Goal: Task Accomplishment & Management: Manage account settings

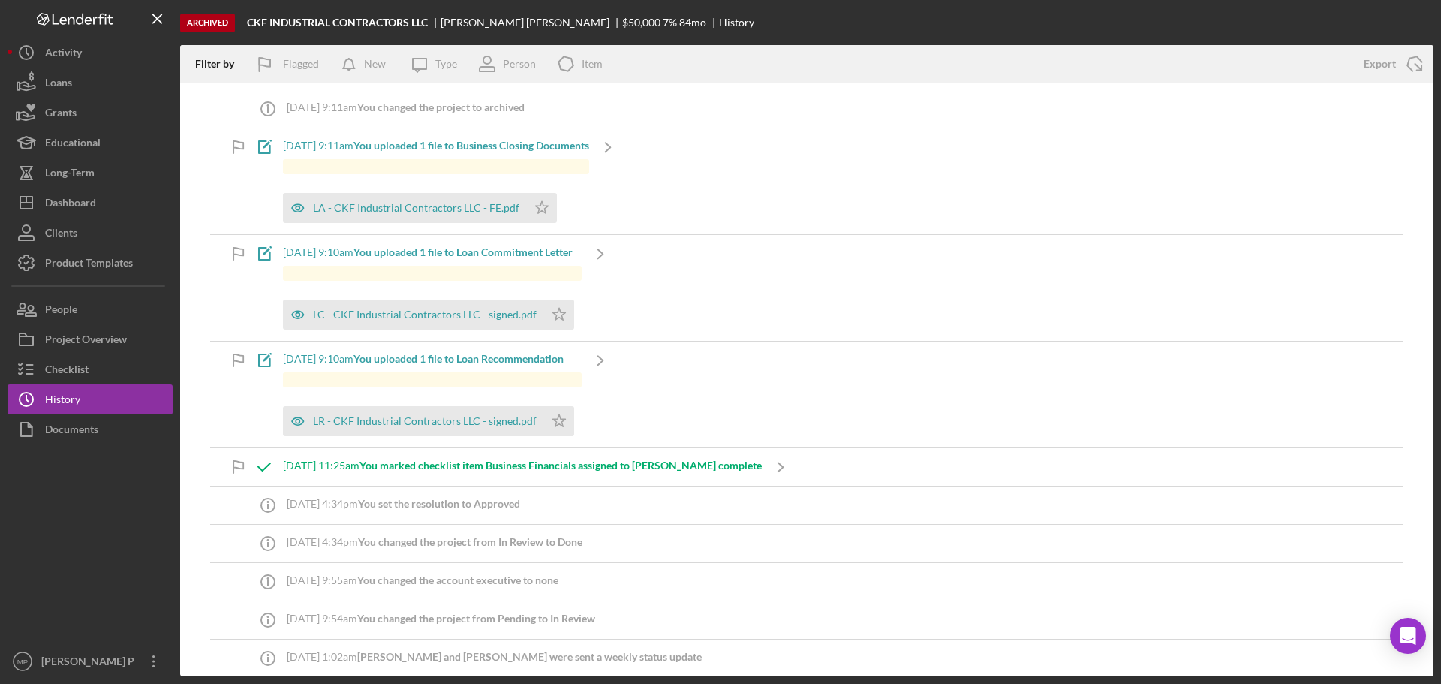
scroll to position [1652, 0]
click at [89, 206] on div "Dashboard" at bounding box center [70, 205] width 51 height 34
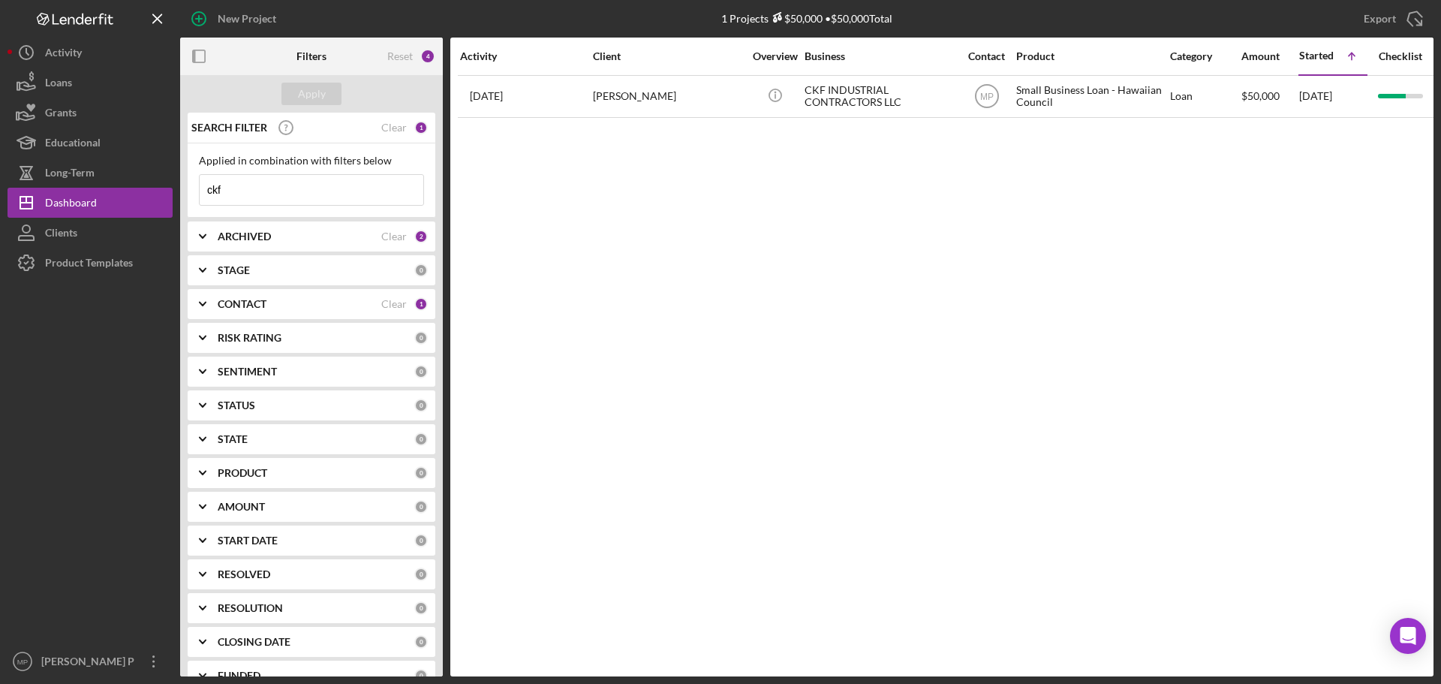
drag, startPoint x: 257, startPoint y: 191, endPoint x: 179, endPoint y: 198, distance: 79.2
click at [182, 197] on div "SEARCH FILTER Clear 1 Applied in combination with filters below ckf Icon/Menu C…" at bounding box center [311, 395] width 263 height 564
click at [381, 129] on div "Clear" at bounding box center [394, 128] width 26 height 12
click at [298, 240] on div "ARCHIVED" at bounding box center [300, 236] width 164 height 12
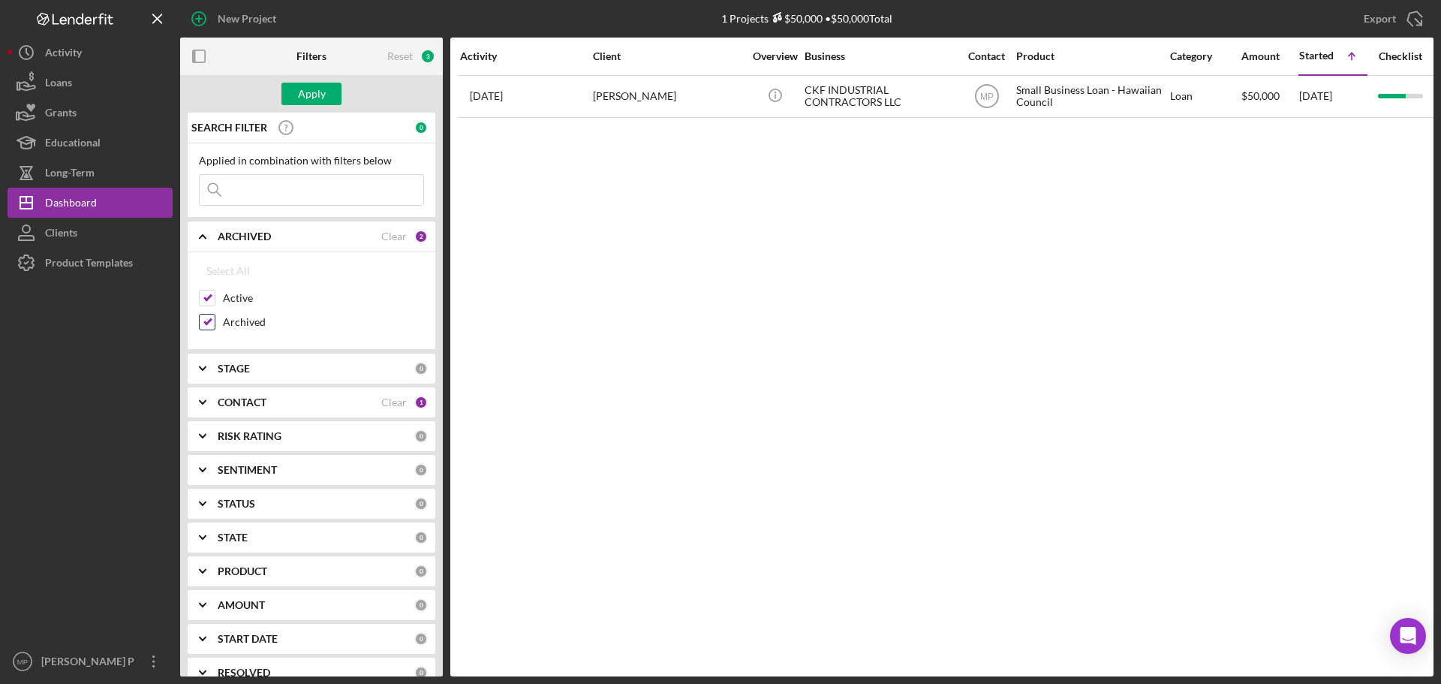
click at [209, 323] on input "Archived" at bounding box center [207, 322] width 15 height 15
checkbox input "false"
click at [281, 398] on div "CONTACT" at bounding box center [300, 402] width 164 height 12
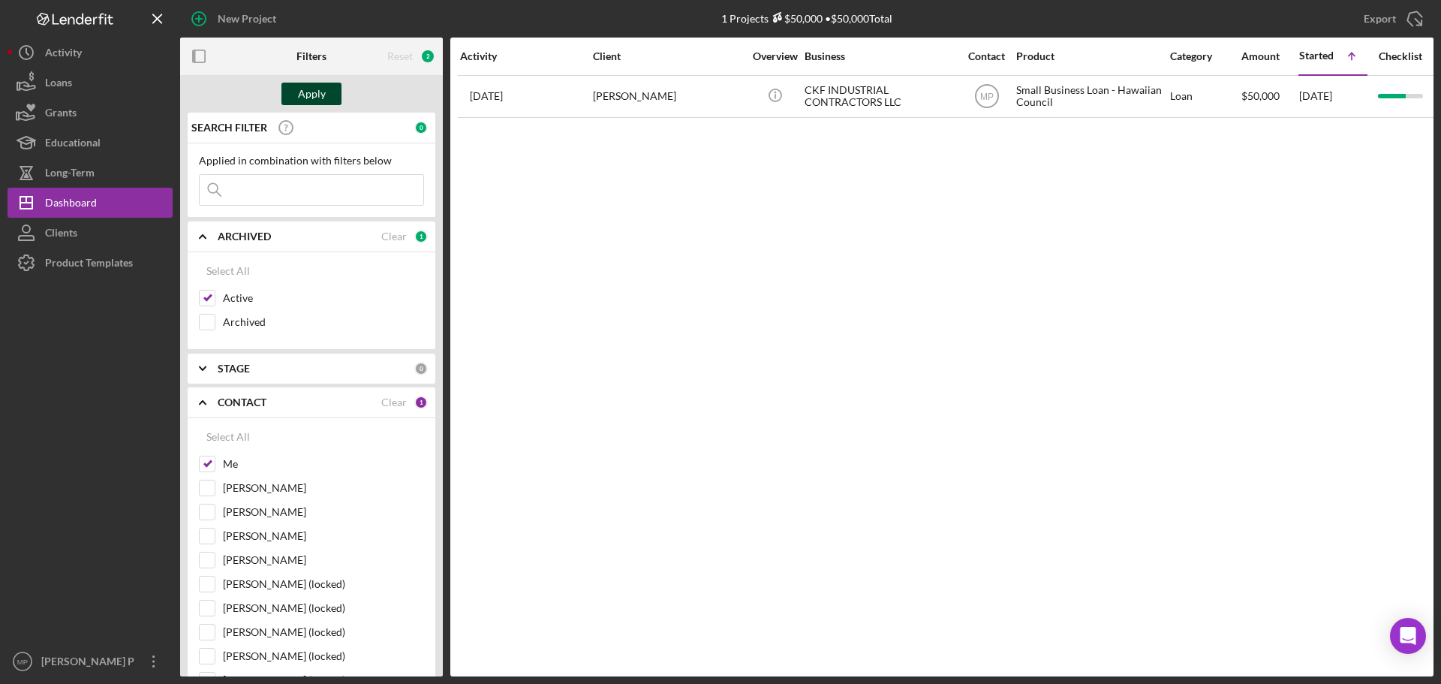
click at [314, 95] on div "Apply" at bounding box center [312, 94] width 28 height 23
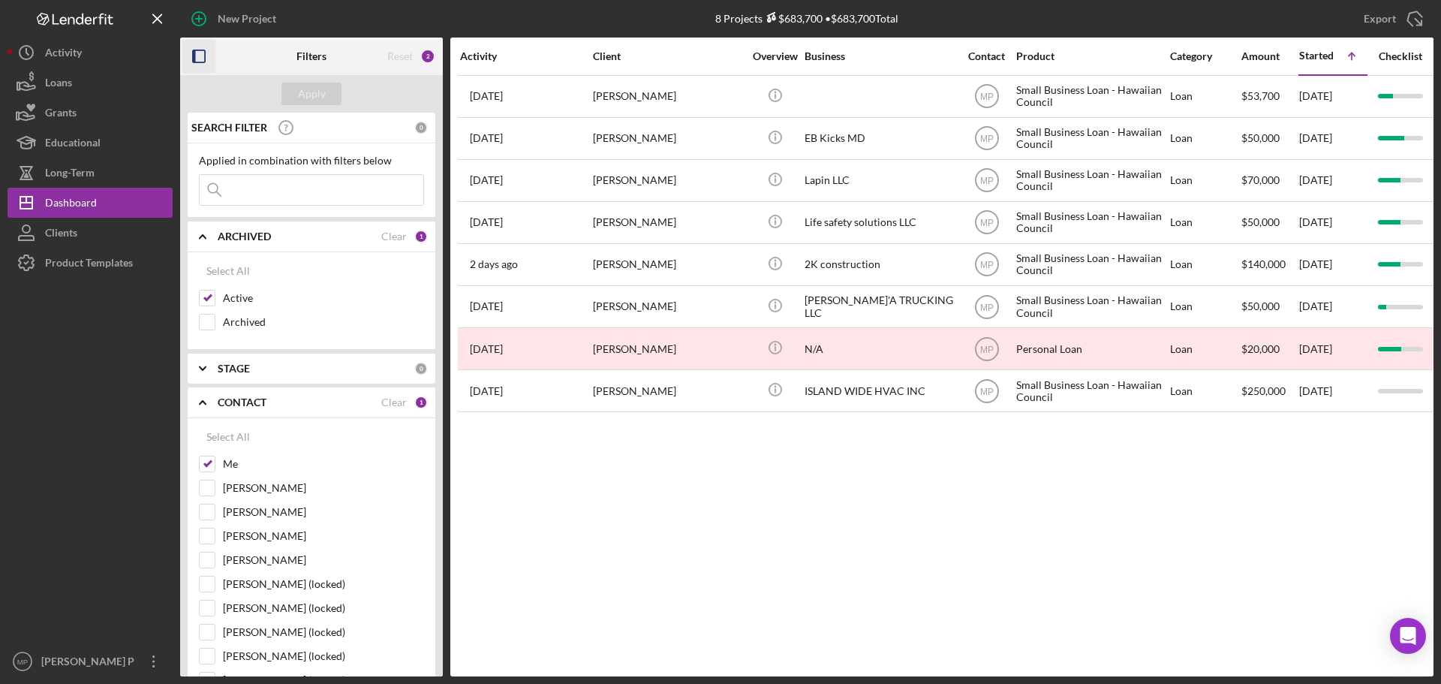
click at [197, 56] on icon "button" at bounding box center [199, 57] width 34 height 34
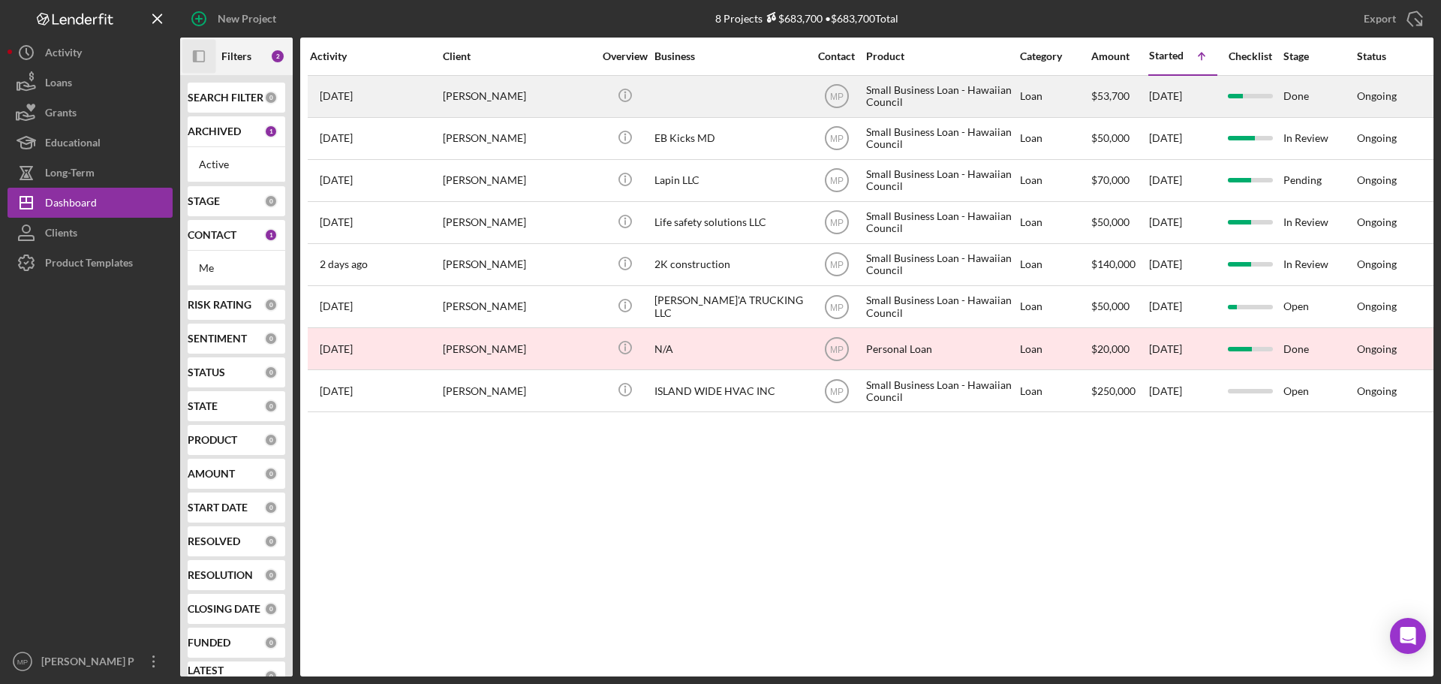
click at [737, 102] on div at bounding box center [730, 97] width 150 height 40
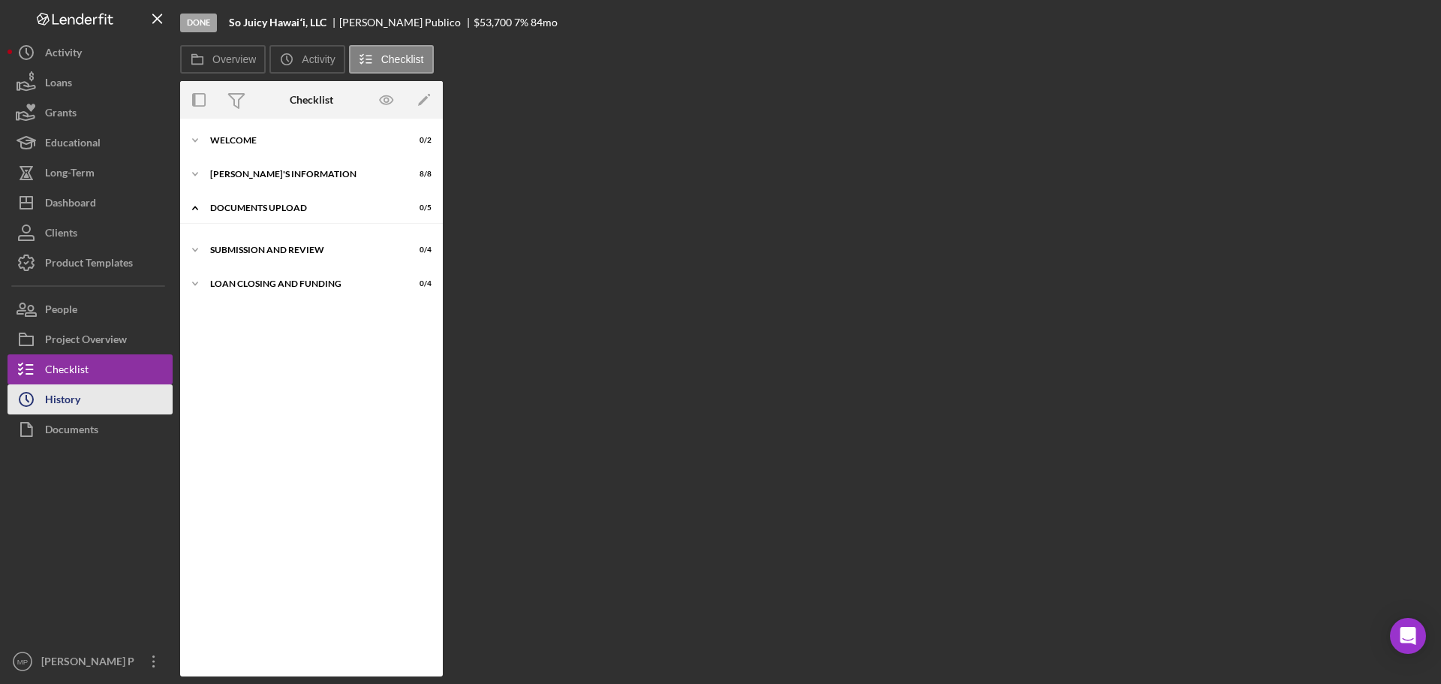
click at [107, 393] on button "Icon/History History" at bounding box center [90, 399] width 165 height 30
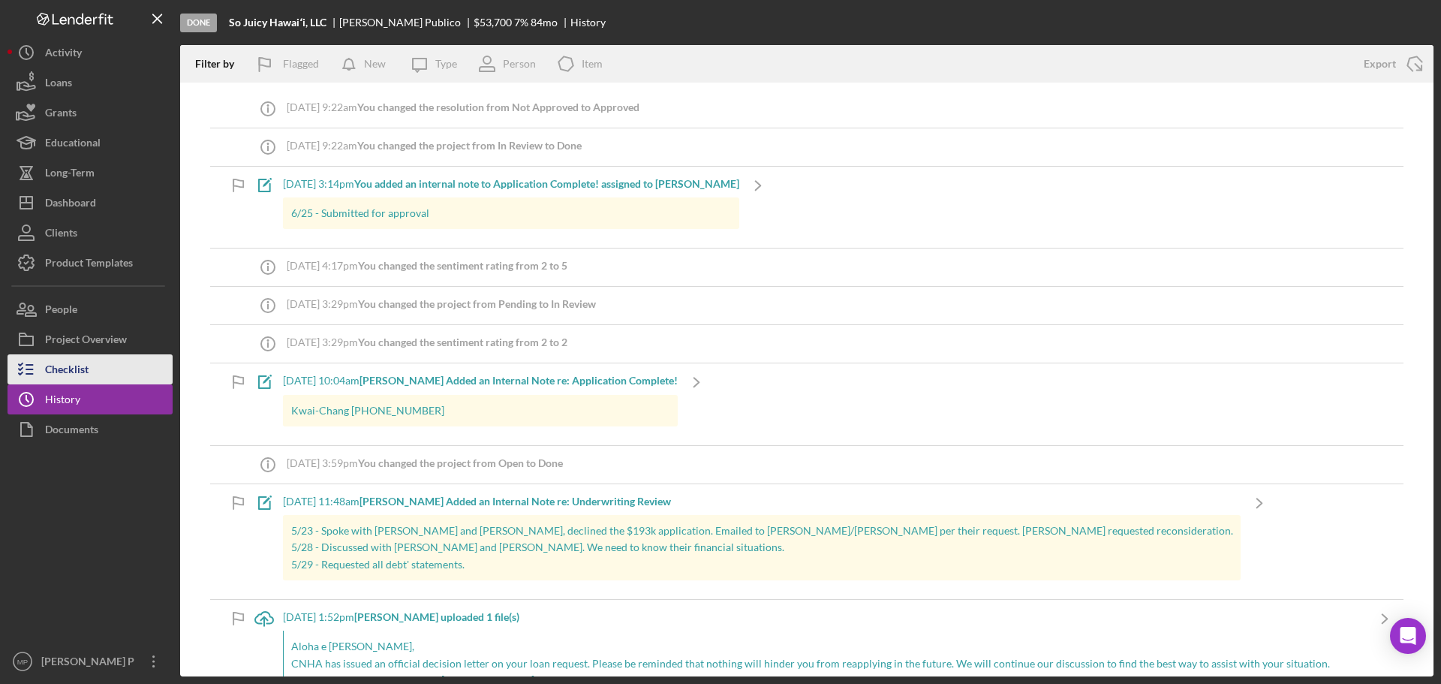
click at [101, 369] on button "Checklist" at bounding box center [90, 369] width 165 height 30
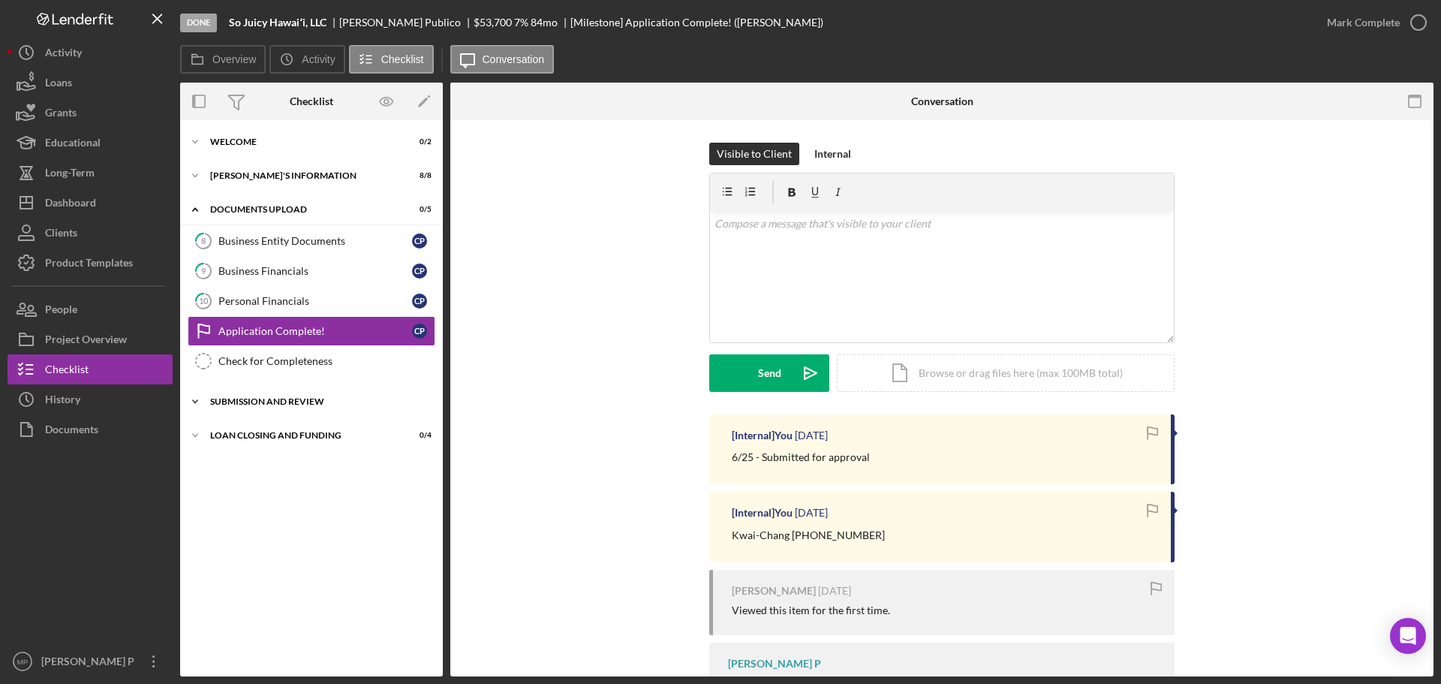
click at [283, 405] on div "SUBMISSION AND REVIEW" at bounding box center [317, 401] width 214 height 9
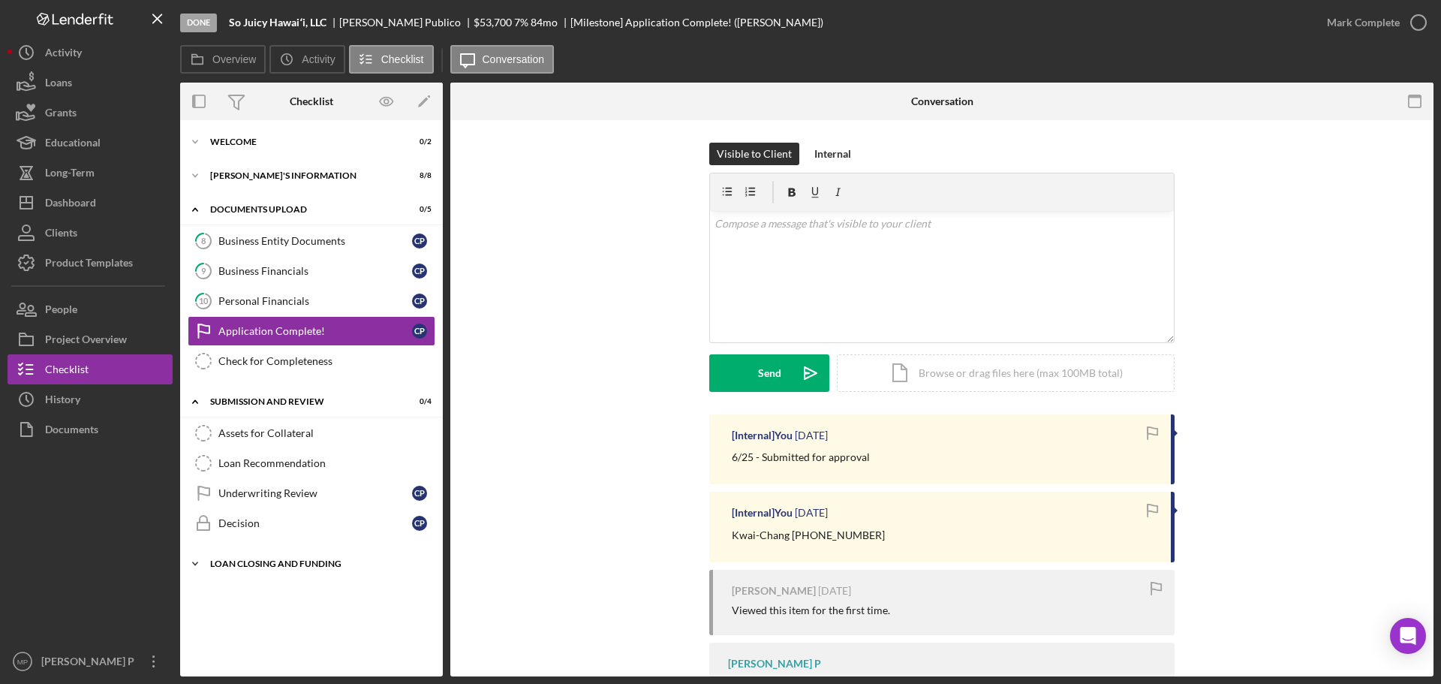
drag, startPoint x: 270, startPoint y: 567, endPoint x: 278, endPoint y: 559, distance: 10.6
click at [271, 567] on div "LOAN CLOSING AND FUNDING" at bounding box center [317, 563] width 214 height 9
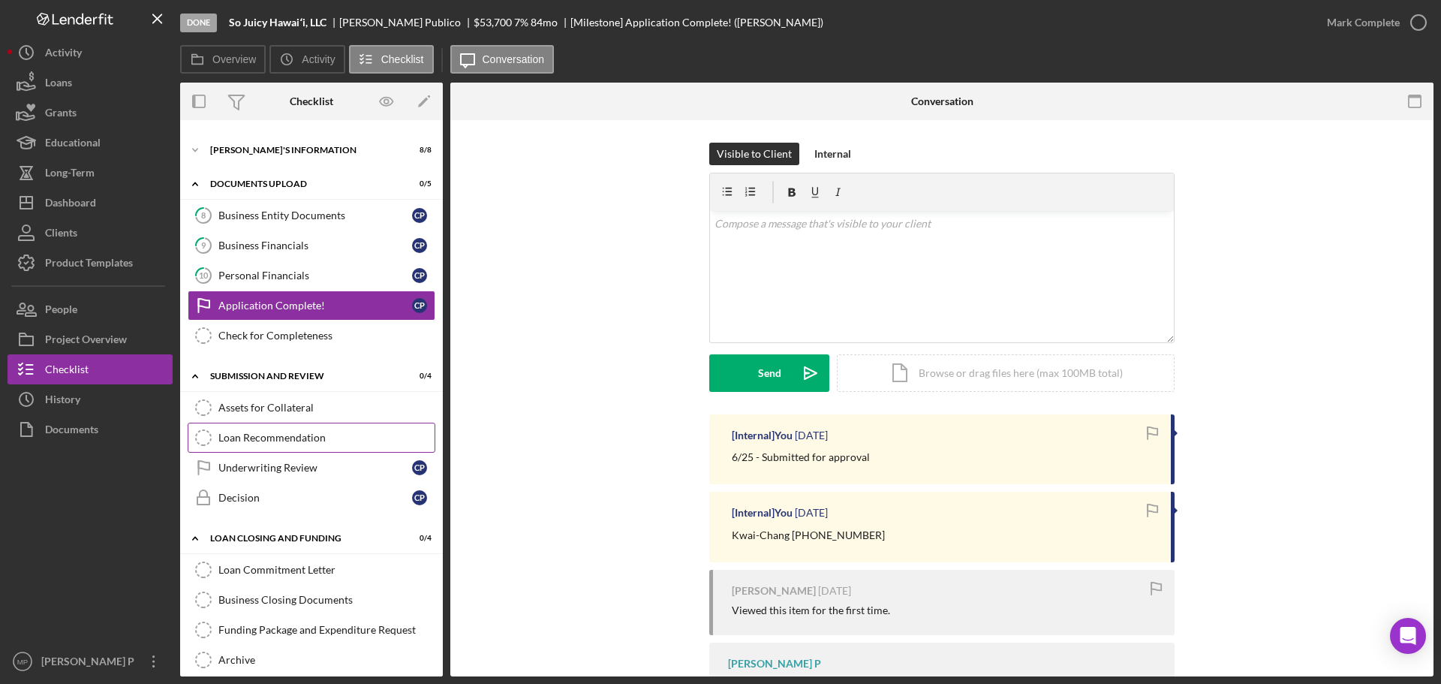
scroll to position [39, 0]
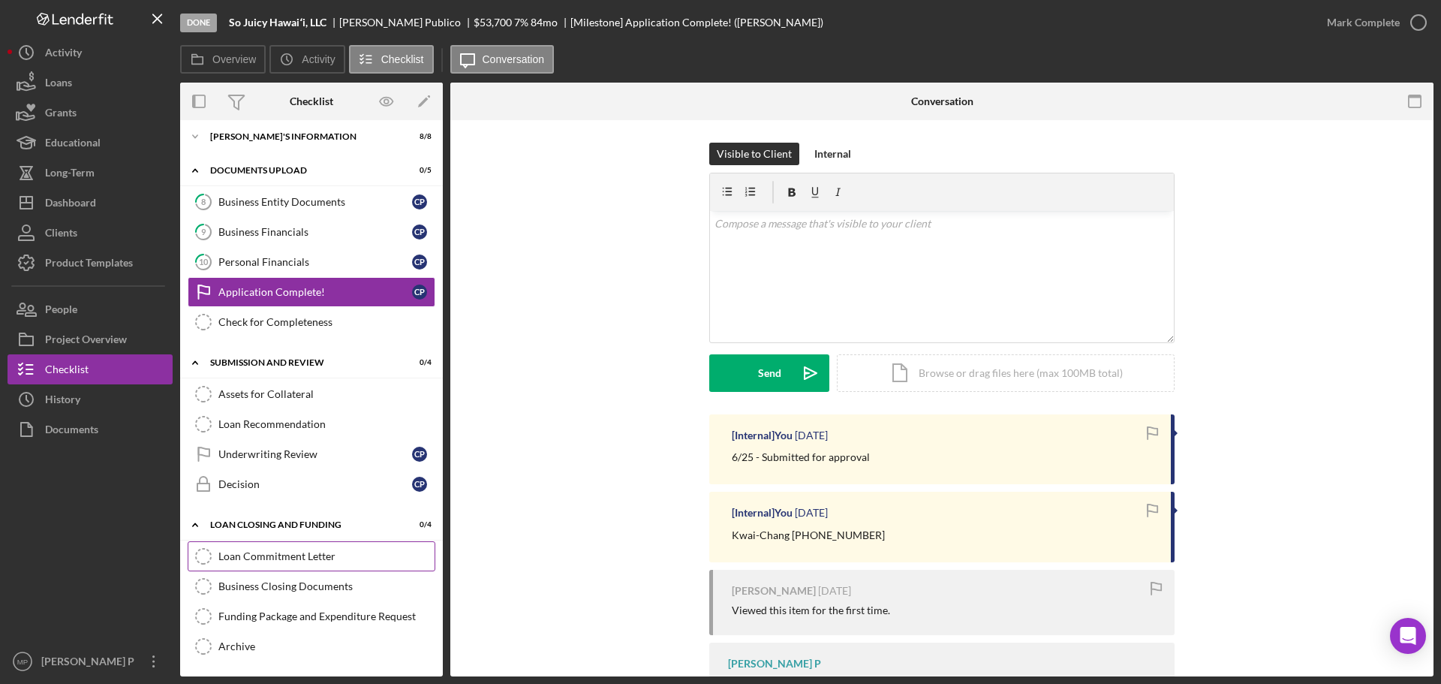
click at [317, 562] on div "Loan Commitment Letter" at bounding box center [326, 556] width 216 height 12
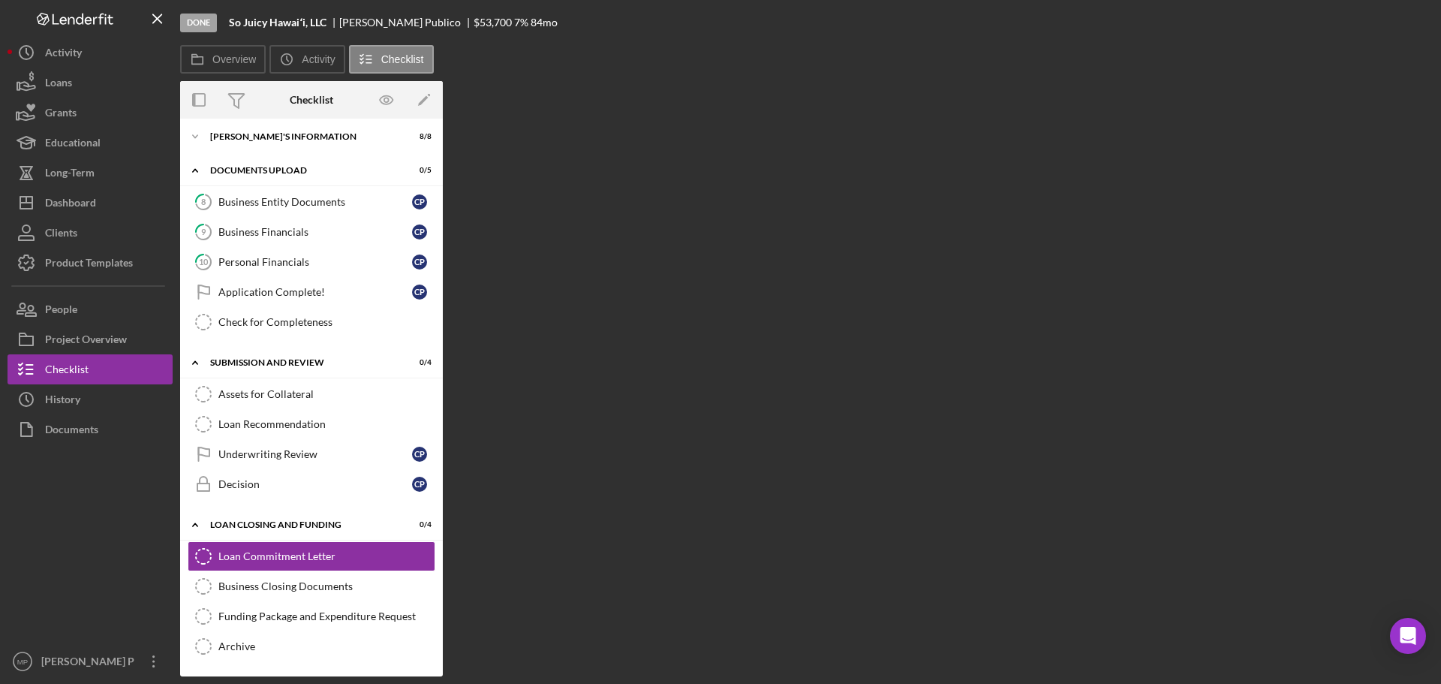
scroll to position [39, 0]
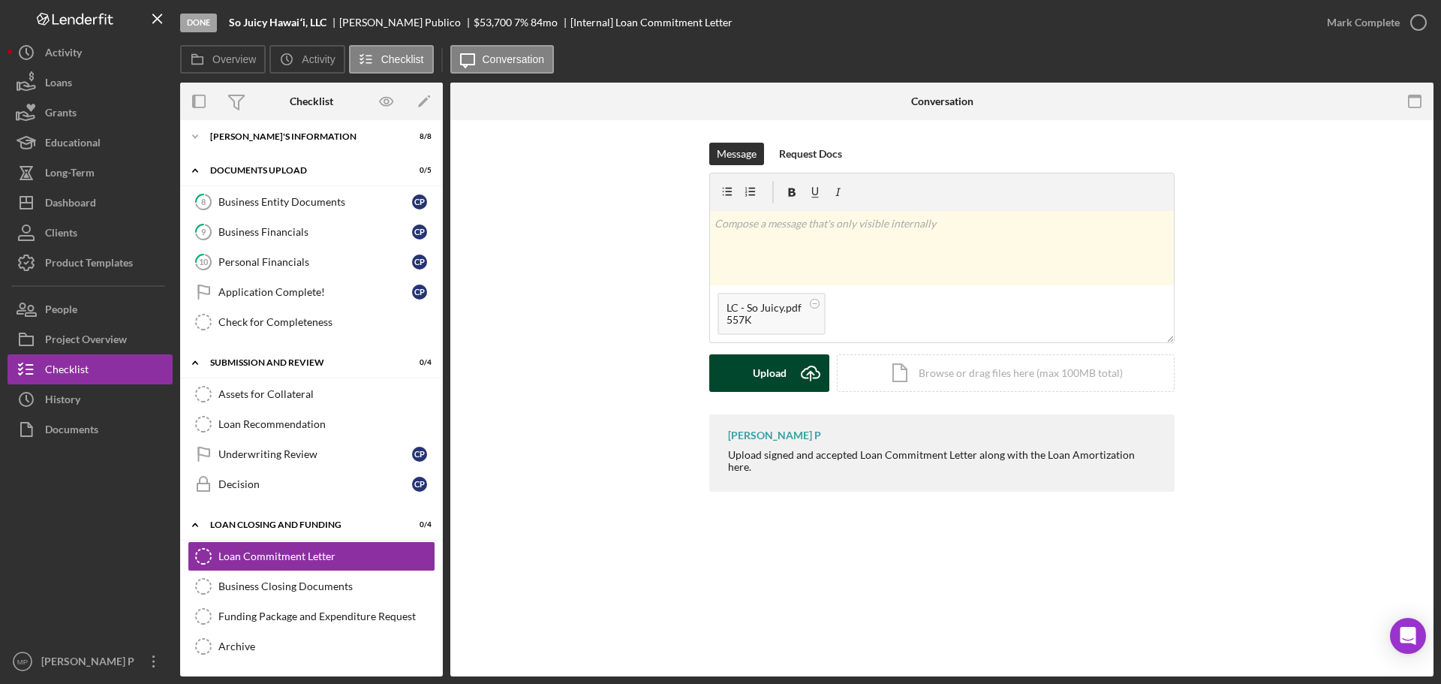
click at [751, 372] on button "Upload Icon/Upload" at bounding box center [769, 373] width 120 height 38
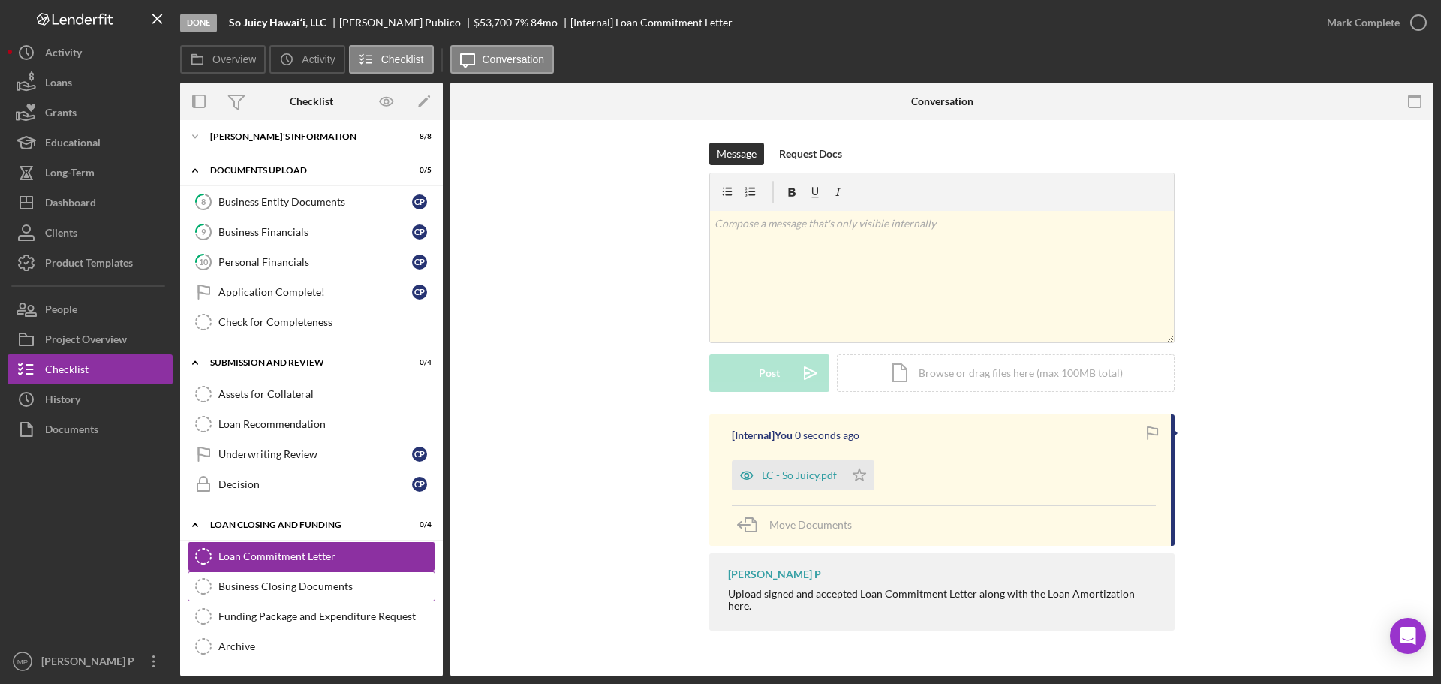
click at [282, 588] on div "Business Closing Documents" at bounding box center [326, 586] width 216 height 12
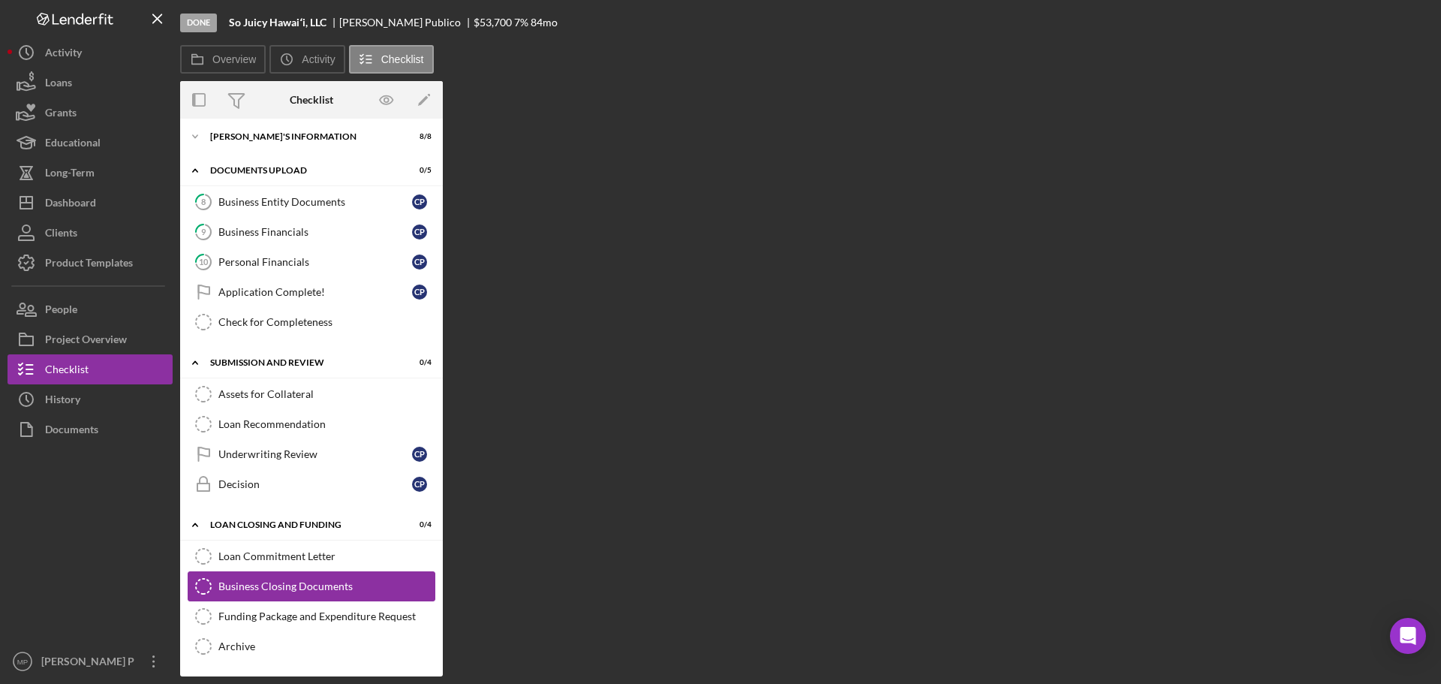
scroll to position [39, 0]
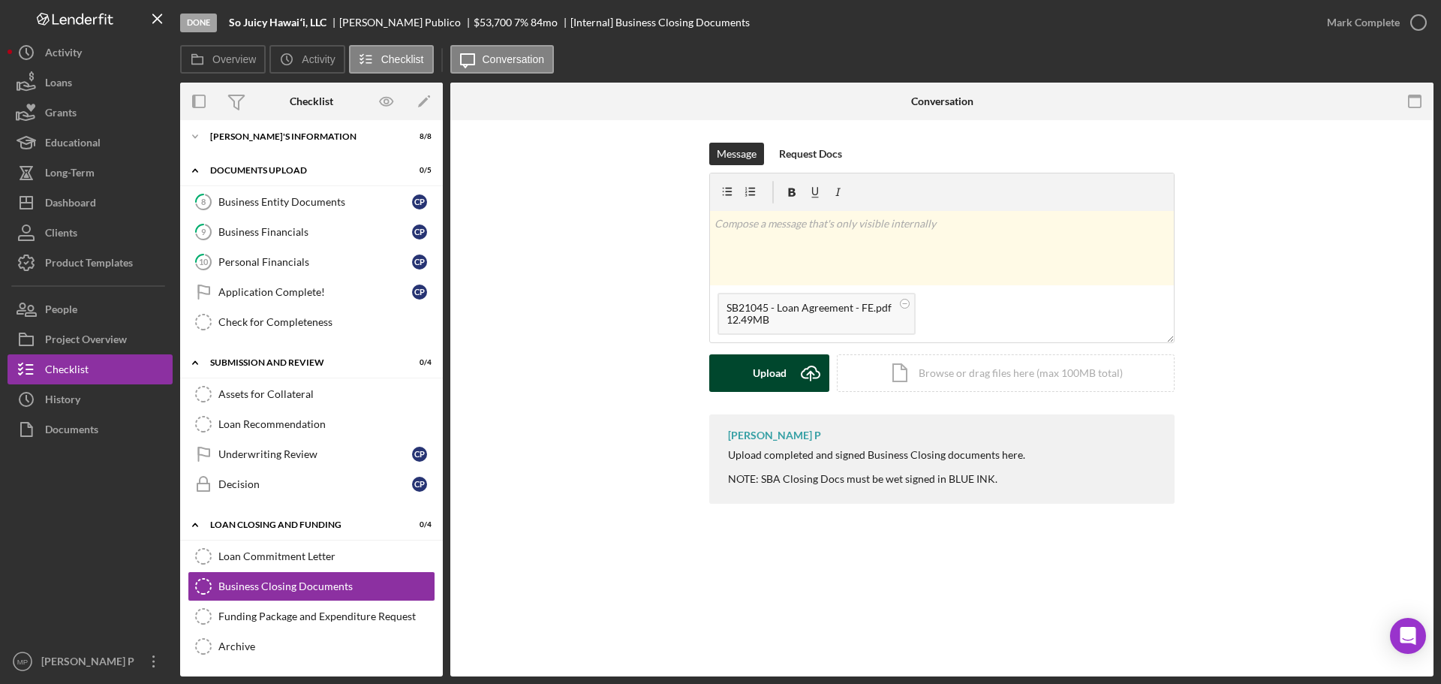
click at [756, 376] on div "Upload" at bounding box center [770, 373] width 34 height 38
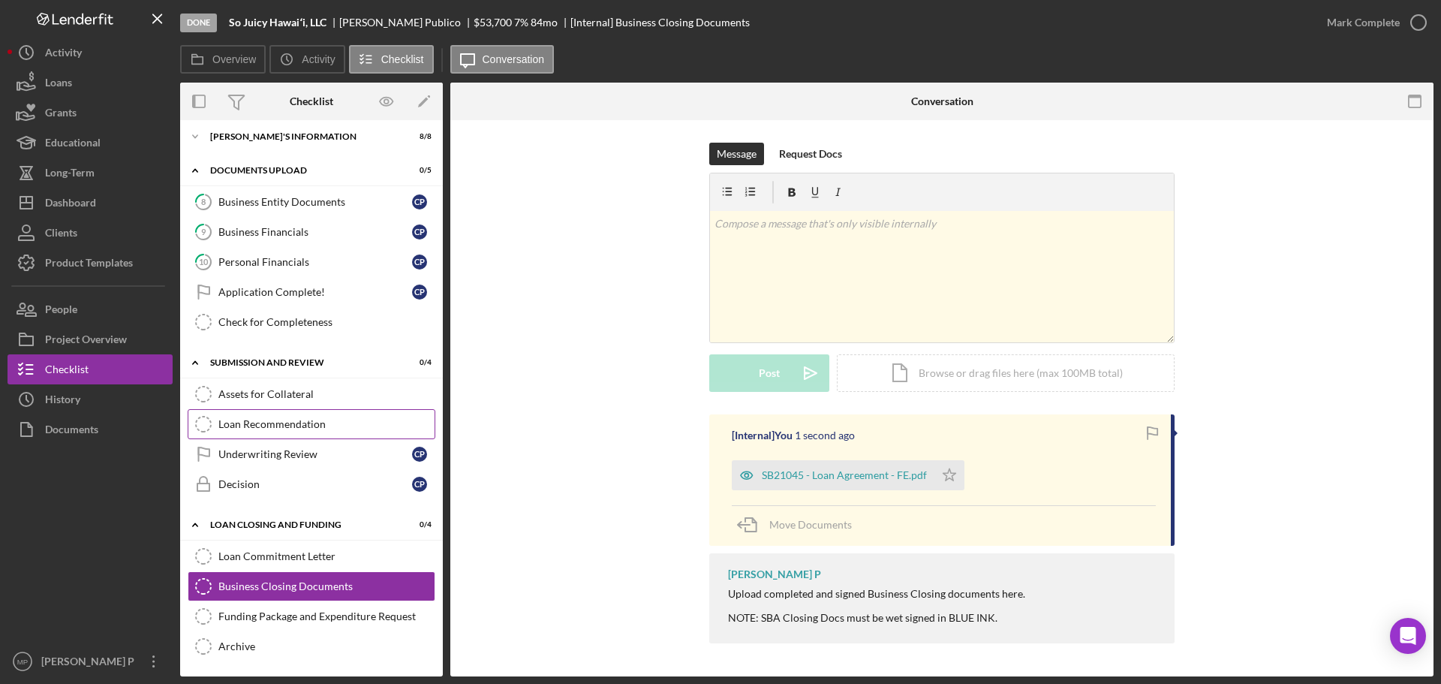
click at [321, 430] on div "Loan Recommendation" at bounding box center [326, 424] width 216 height 12
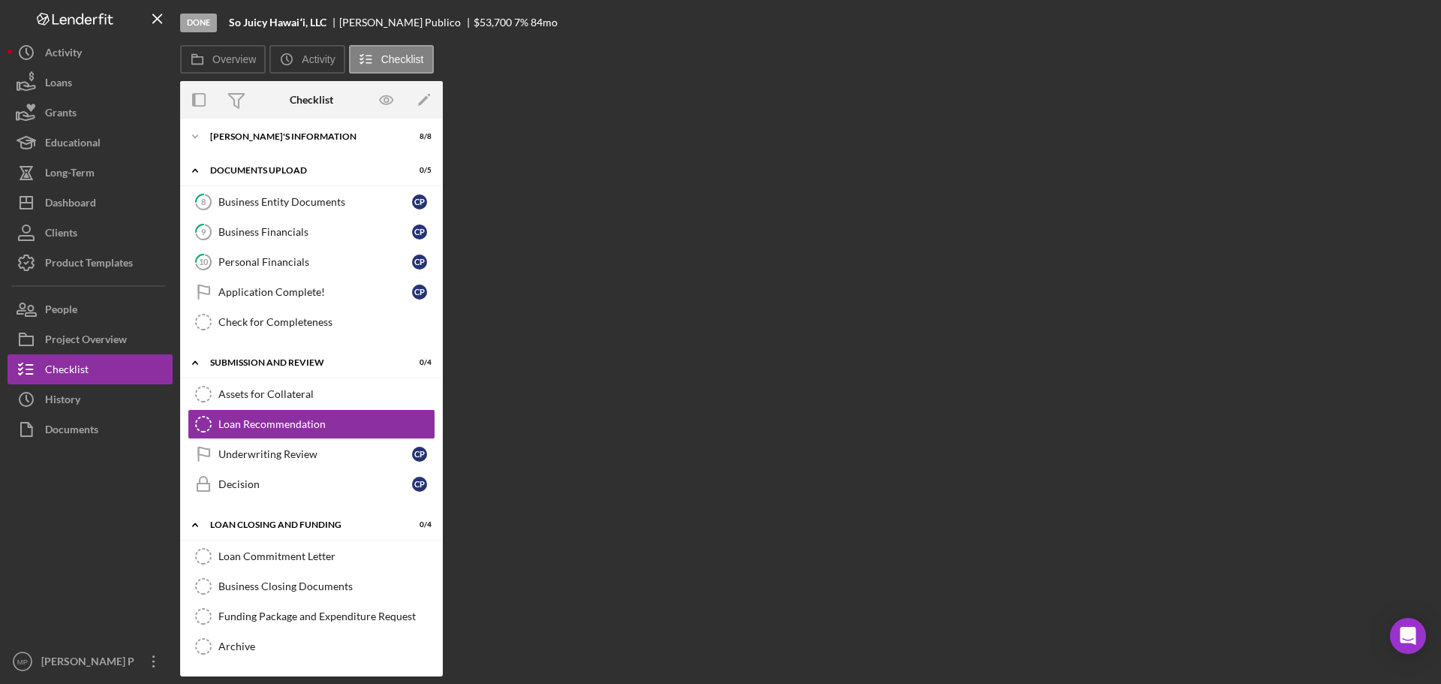
scroll to position [39, 0]
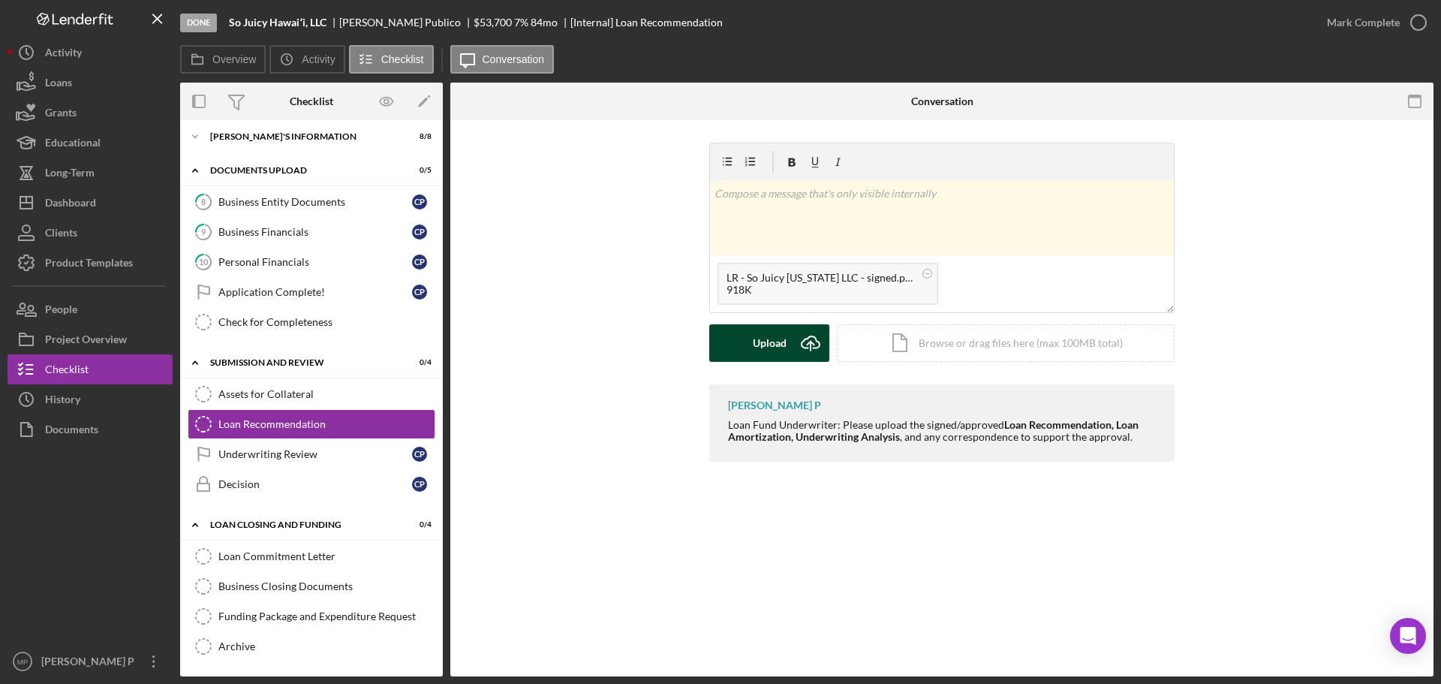
click at [772, 347] on div "Upload" at bounding box center [770, 343] width 34 height 38
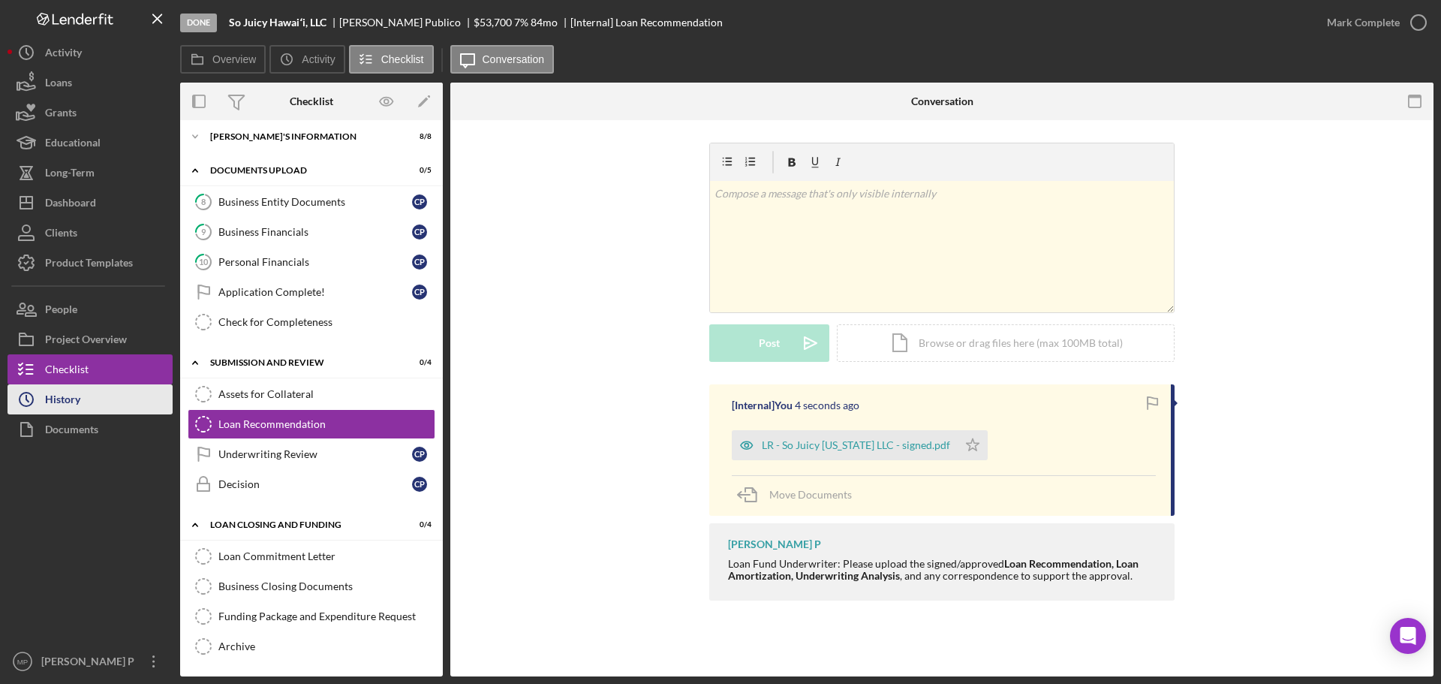
click at [74, 396] on div "History" at bounding box center [62, 401] width 35 height 34
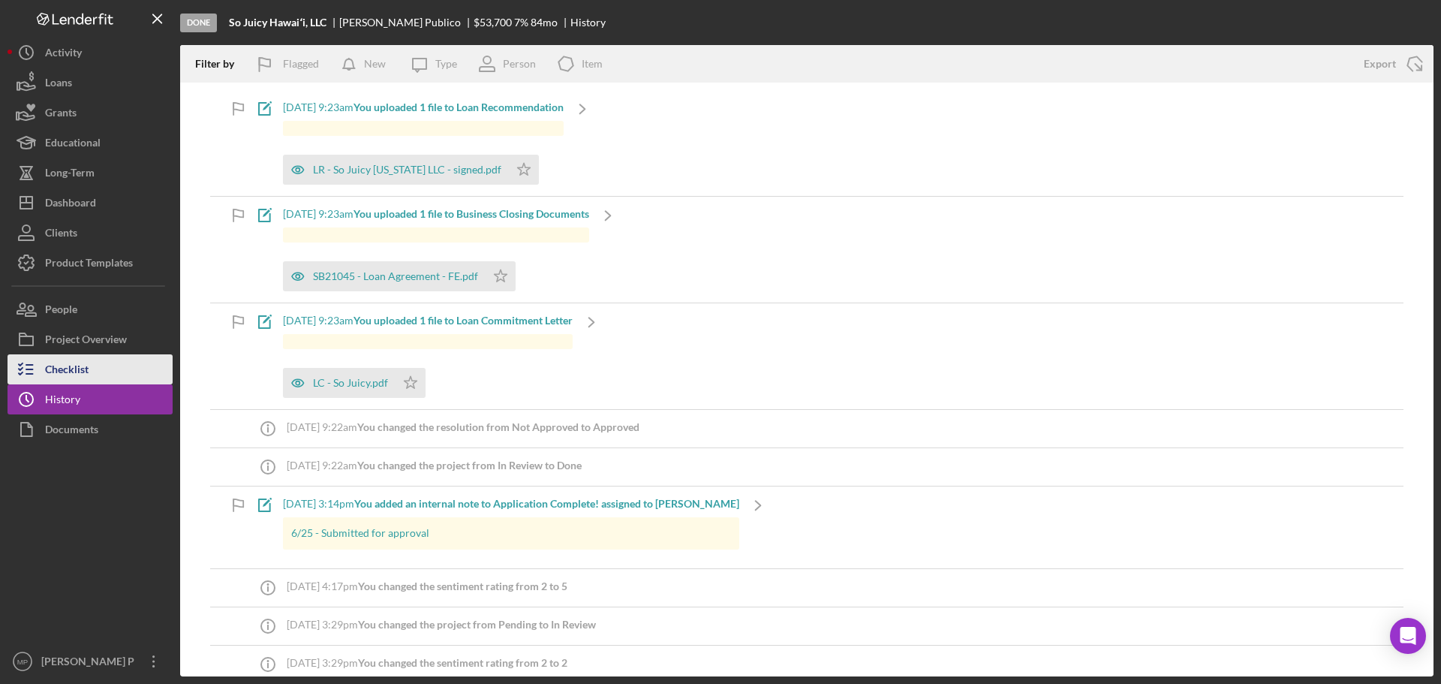
click at [60, 365] on div "Checklist" at bounding box center [67, 371] width 44 height 34
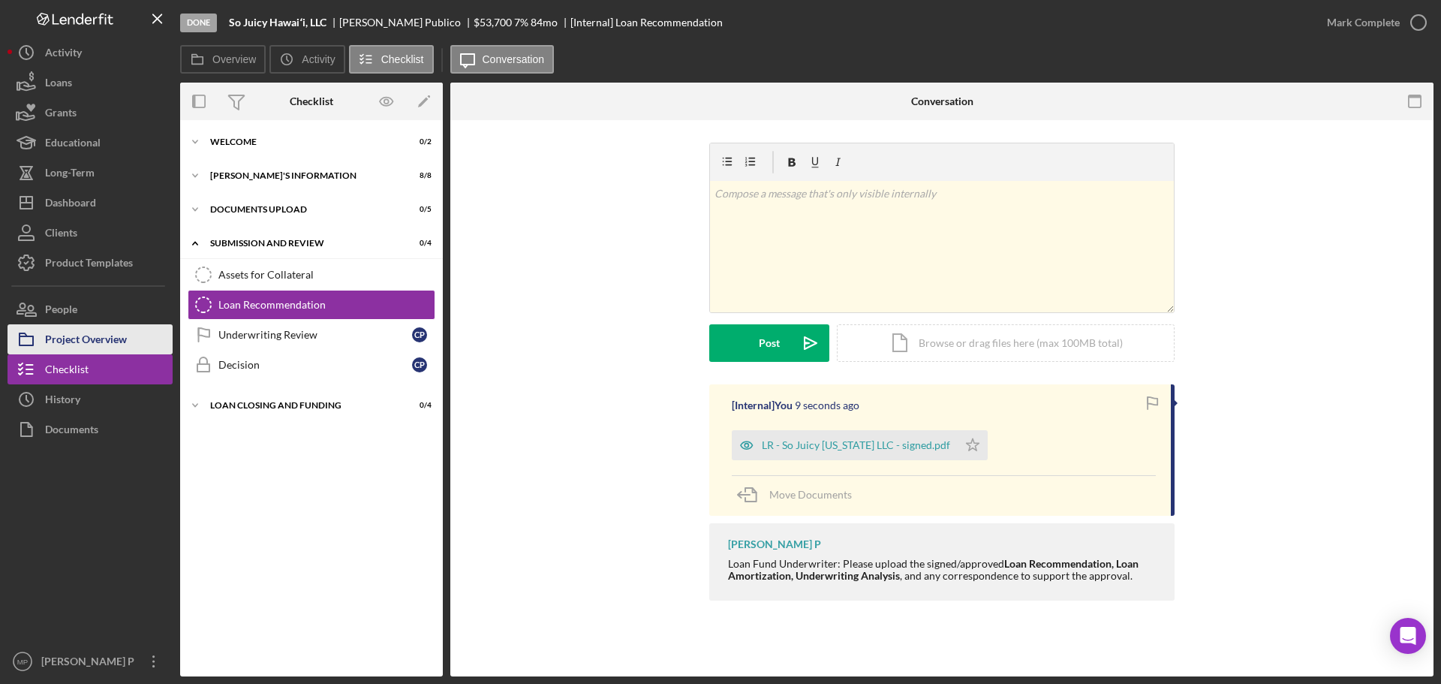
click at [96, 335] on div "Project Overview" at bounding box center [86, 341] width 82 height 34
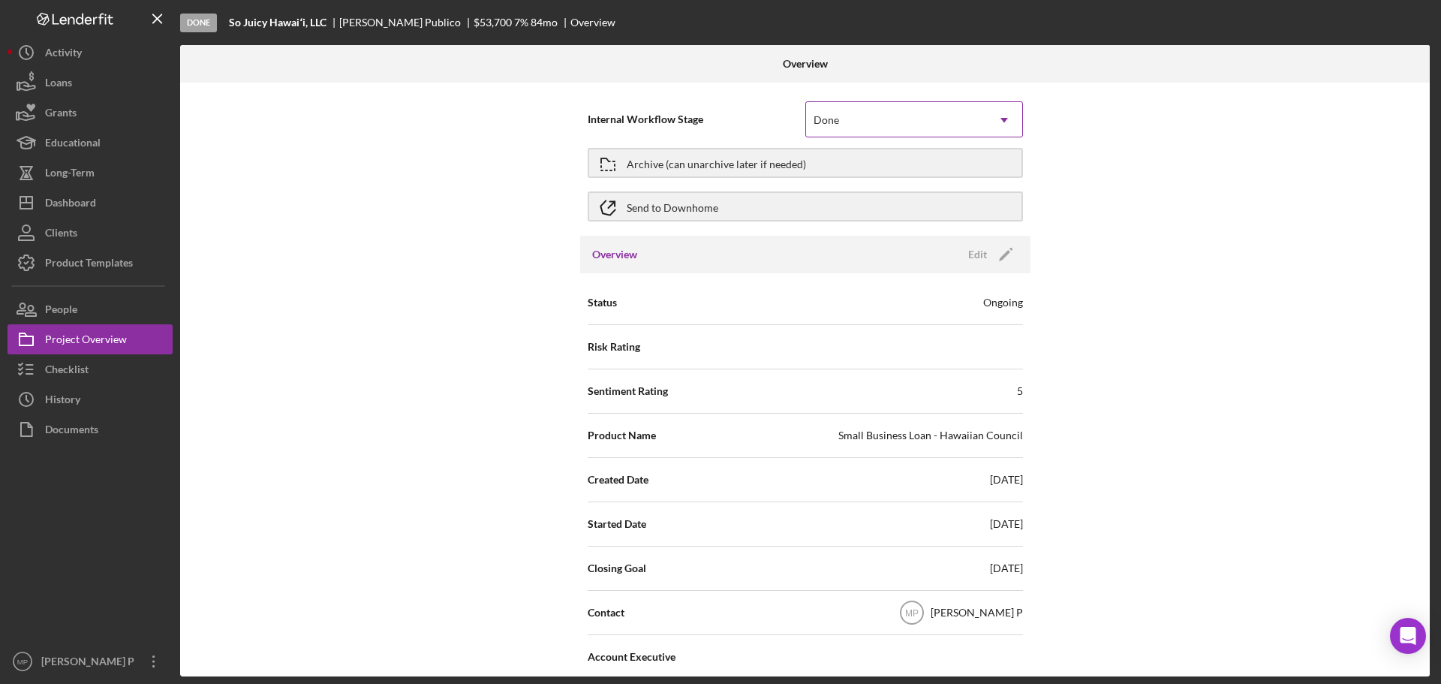
click at [945, 119] on div "Done" at bounding box center [896, 120] width 180 height 35
click at [848, 173] on button "Archive (can unarchive later if needed)" at bounding box center [805, 163] width 435 height 30
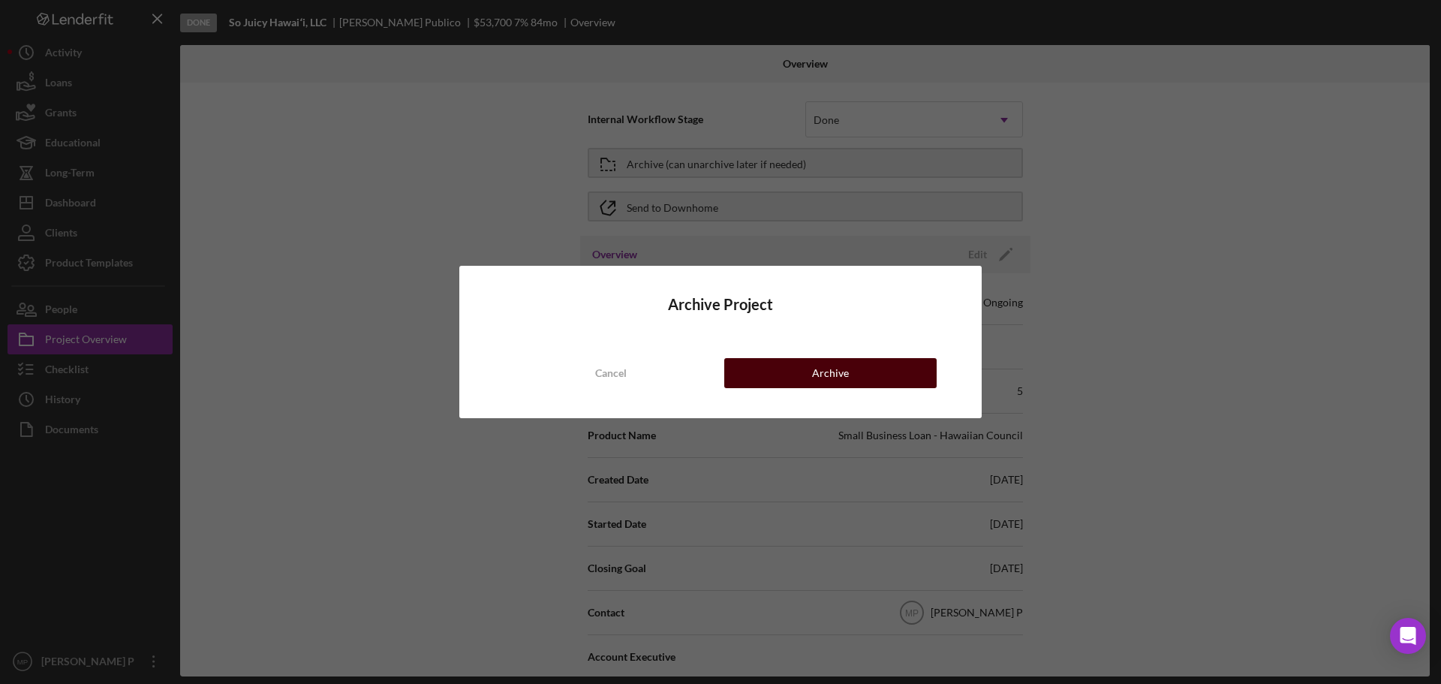
click at [865, 375] on button "Archive" at bounding box center [830, 373] width 212 height 30
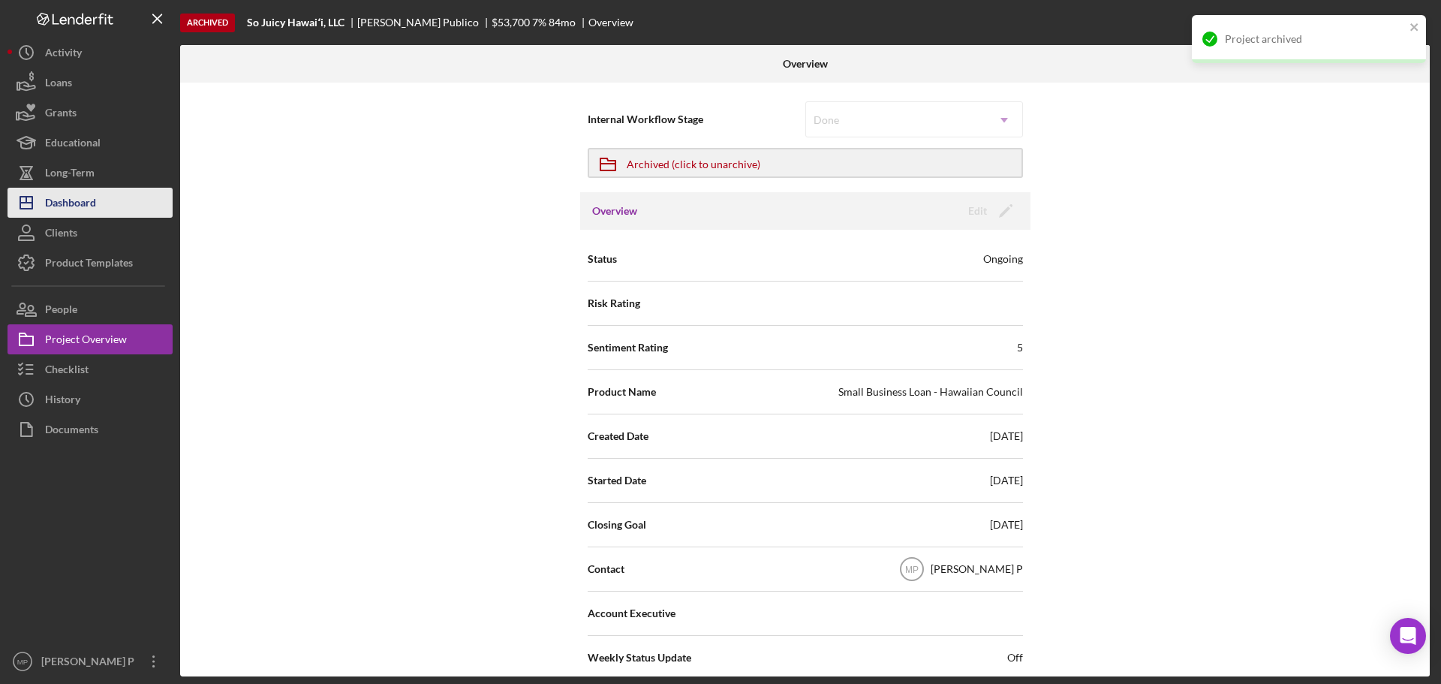
click at [109, 212] on button "Icon/Dashboard Dashboard" at bounding box center [90, 203] width 165 height 30
